Goal: Transaction & Acquisition: Purchase product/service

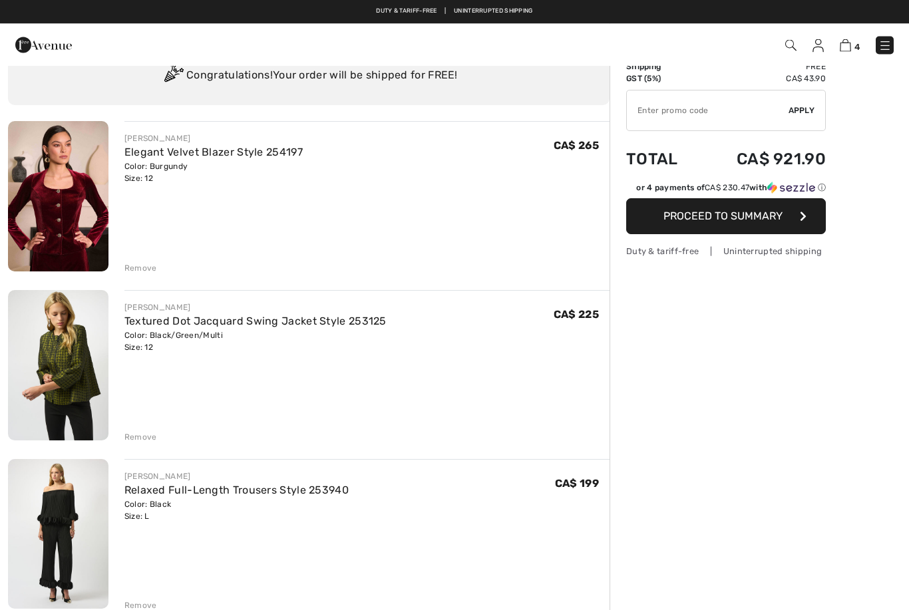
scroll to position [37, 0]
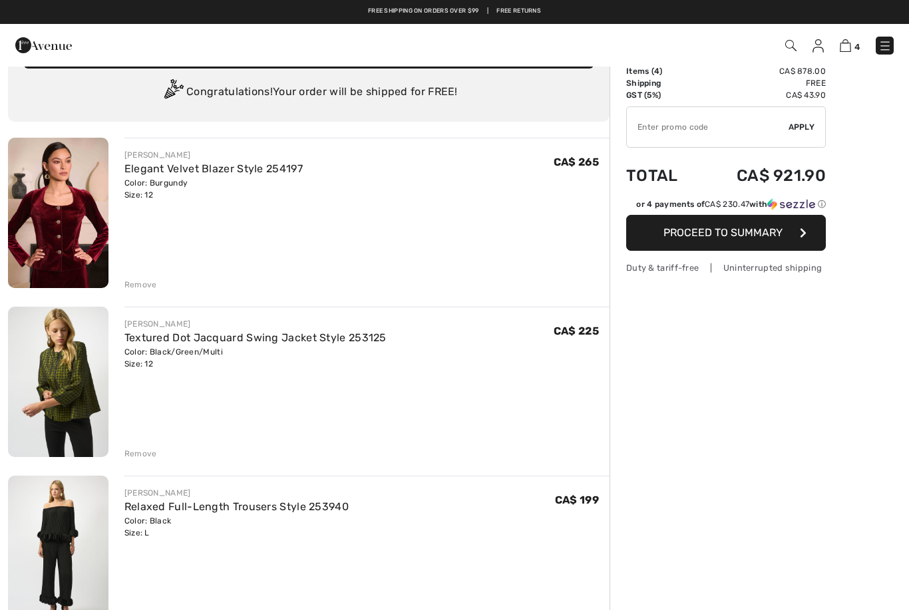
click at [323, 335] on link "Textured Dot Jacquard Swing Jacket Style 253125" at bounding box center [255, 338] width 262 height 13
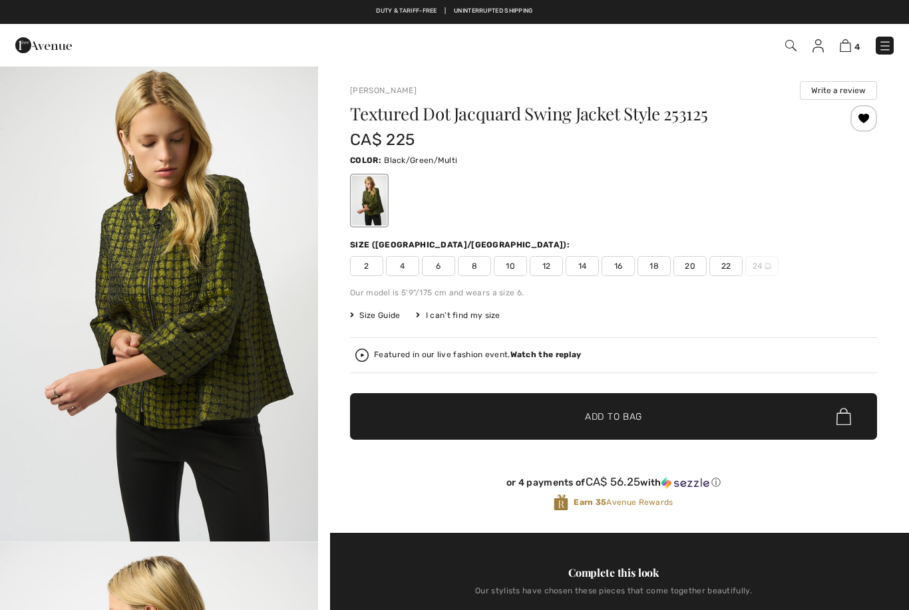
checkbox input "true"
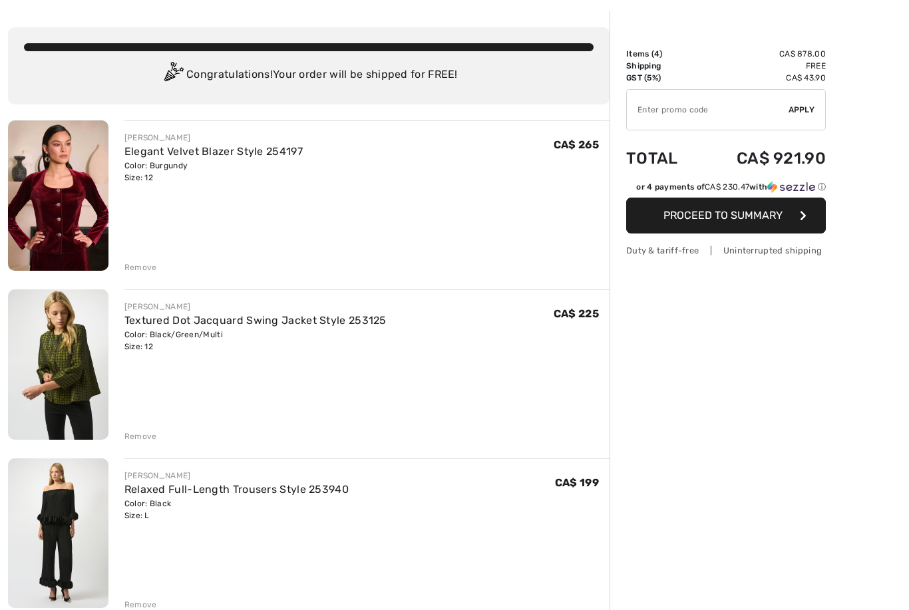
scroll to position [56, 0]
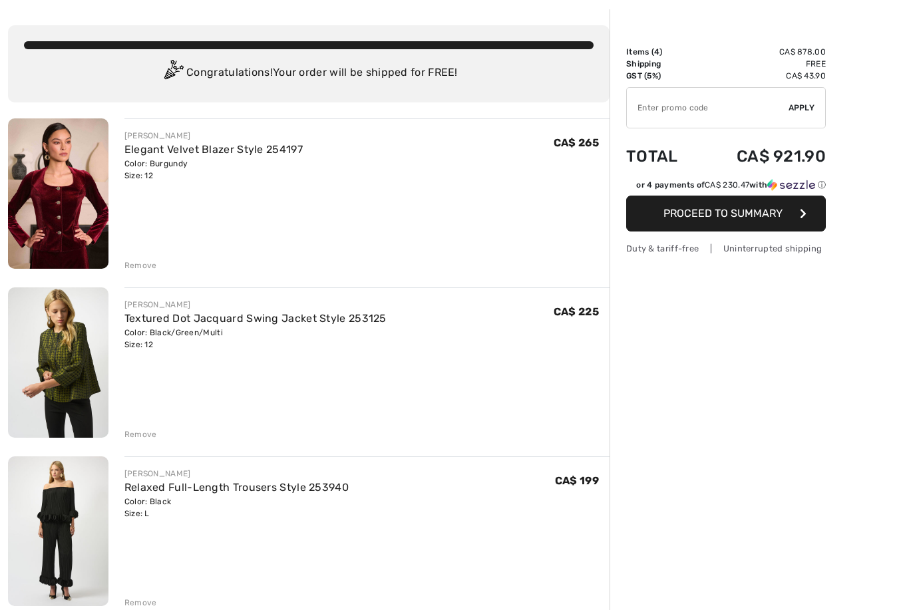
click at [311, 484] on link "Relaxed Full-Length Trousers Style 253940" at bounding box center [236, 487] width 224 height 13
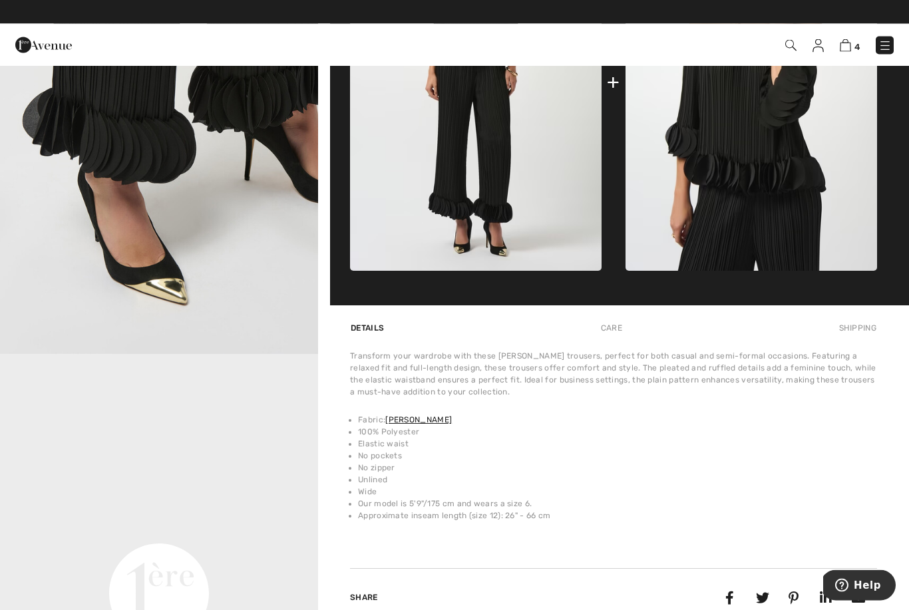
scroll to position [675, 0]
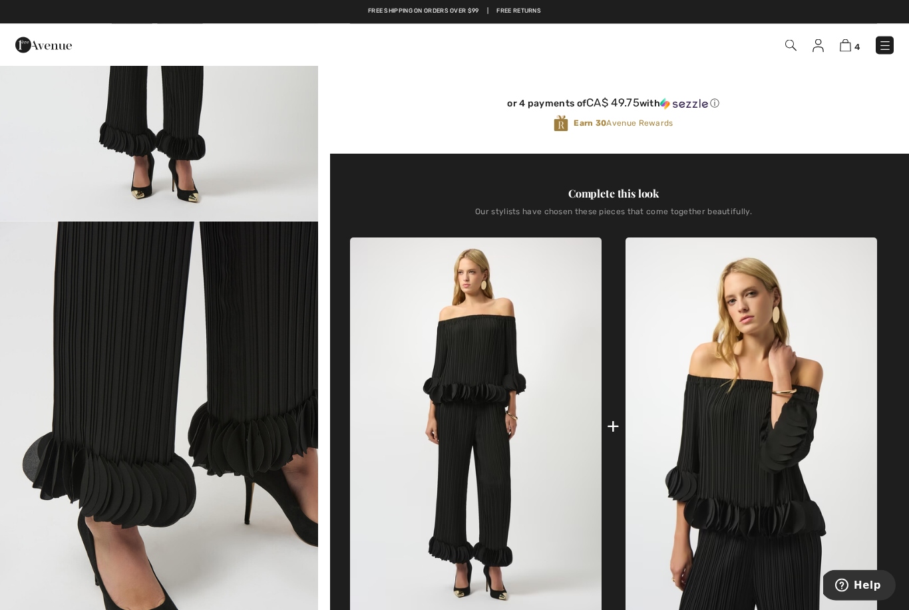
click at [130, 317] on img "2 / 5" at bounding box center [159, 460] width 318 height 477
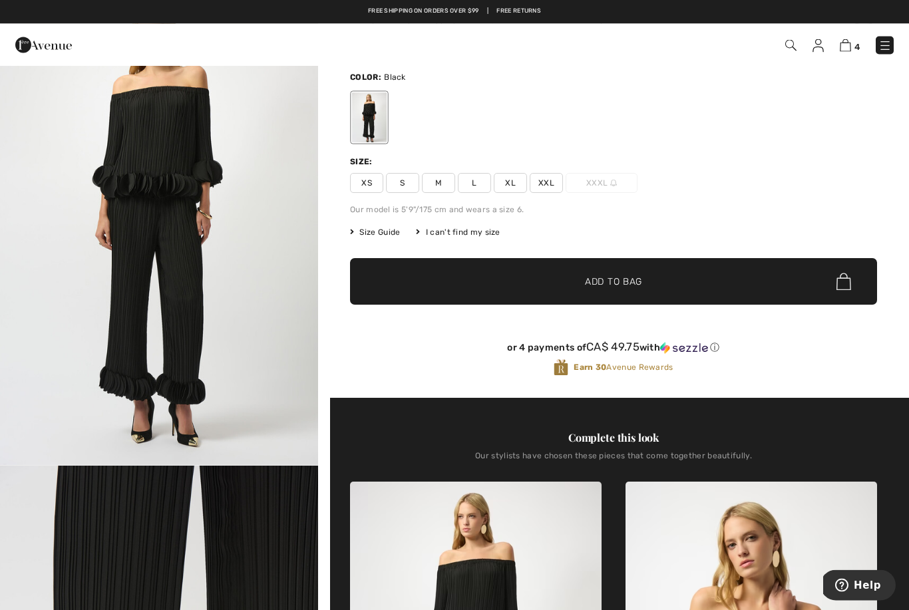
click at [893, 39] on link at bounding box center [885, 46] width 18 height 18
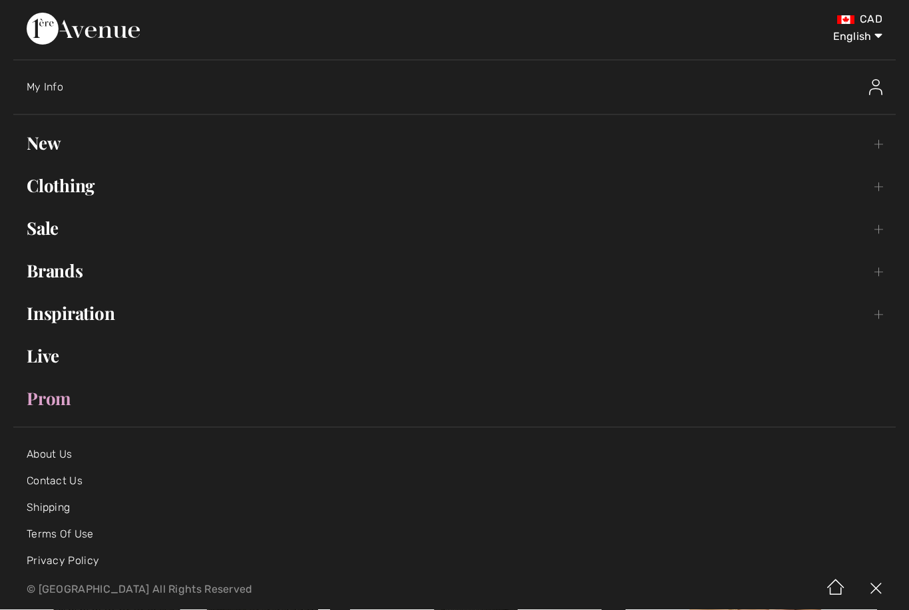
scroll to position [77, 0]
click at [79, 186] on link "Clothing Toggle submenu" at bounding box center [454, 186] width 883 height 29
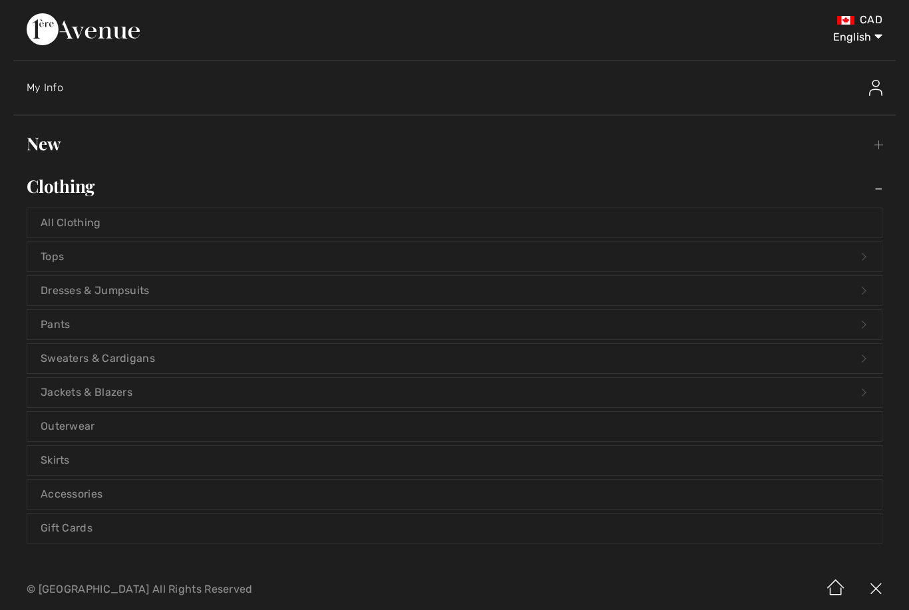
click at [127, 260] on link "Tops Open submenu" at bounding box center [454, 256] width 855 height 29
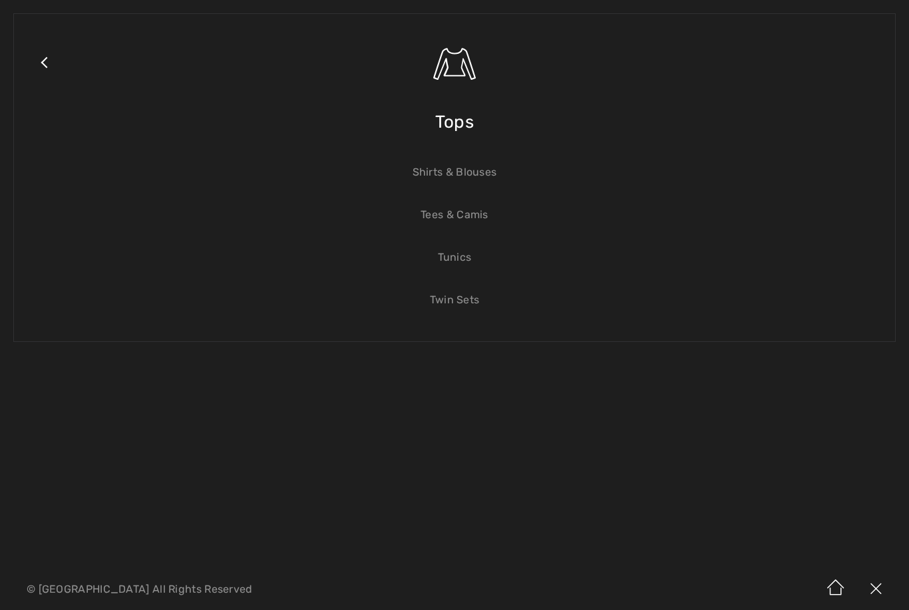
click at [455, 121] on span "Tops" at bounding box center [454, 122] width 39 height 47
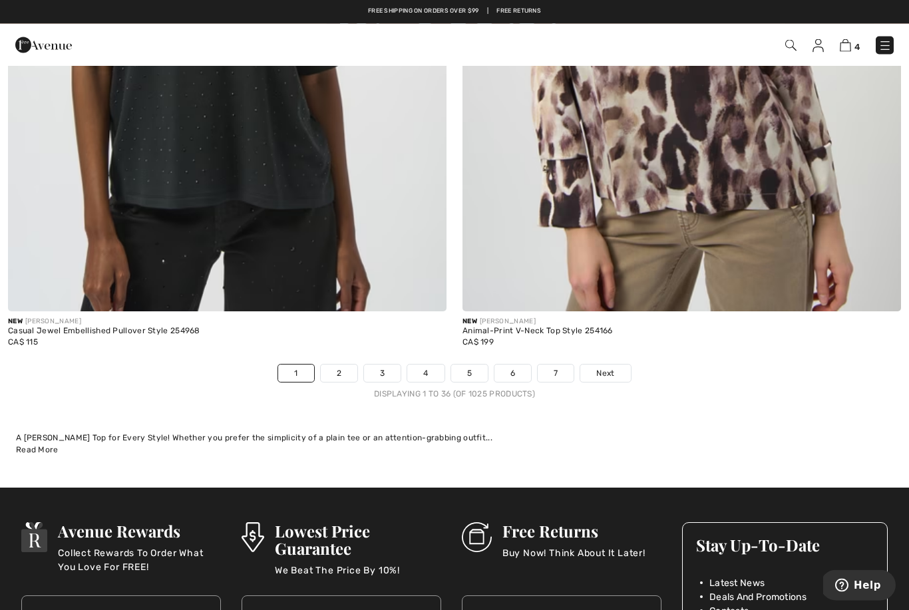
scroll to position [12950, 0]
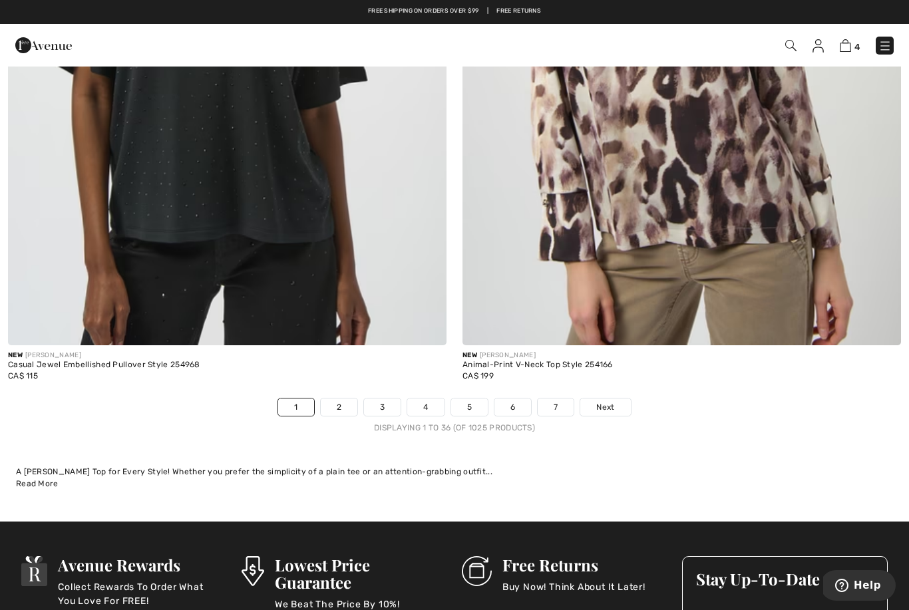
click at [349, 399] on link "2" at bounding box center [339, 407] width 37 height 17
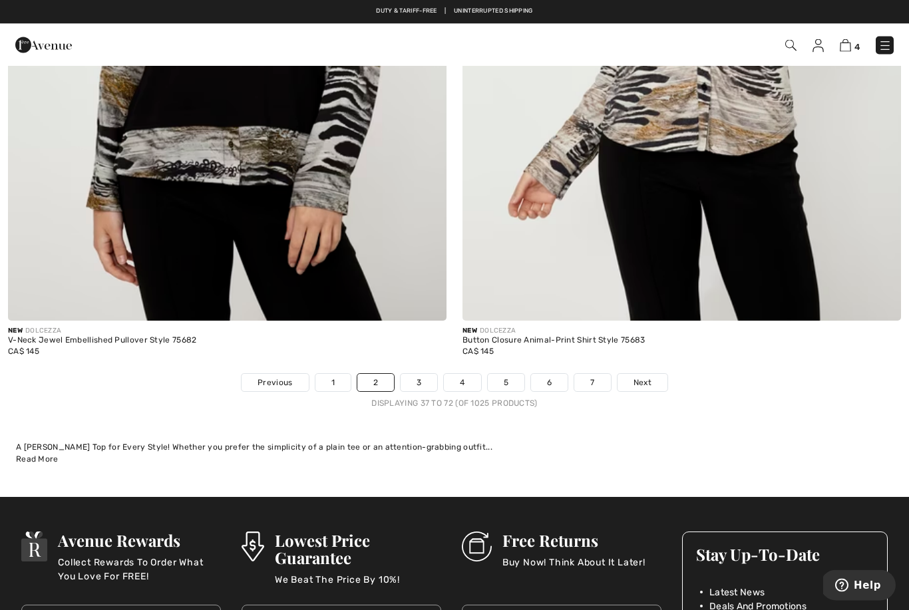
scroll to position [12975, 0]
